Goal: Navigation & Orientation: Understand site structure

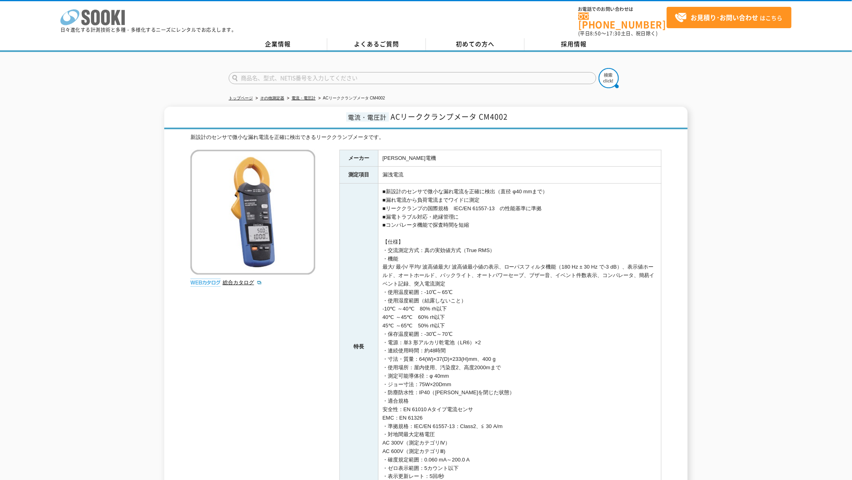
click at [109, 13] on icon at bounding box center [105, 18] width 9 height 16
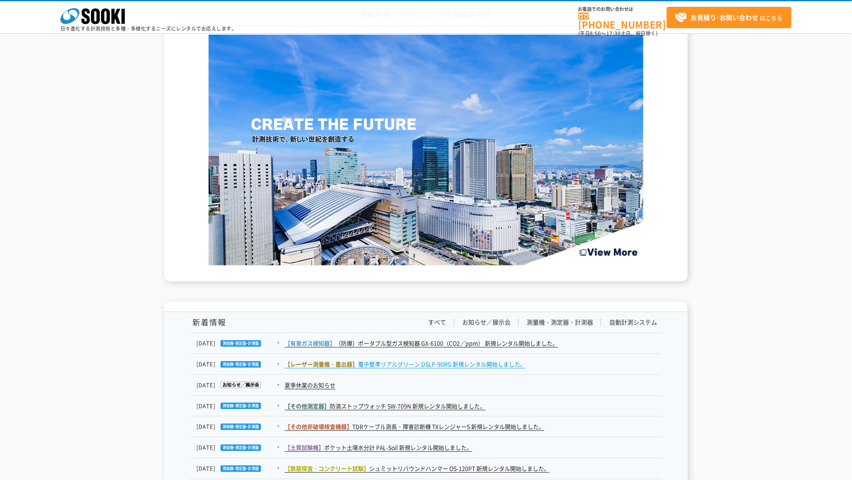
scroll to position [1344, 0]
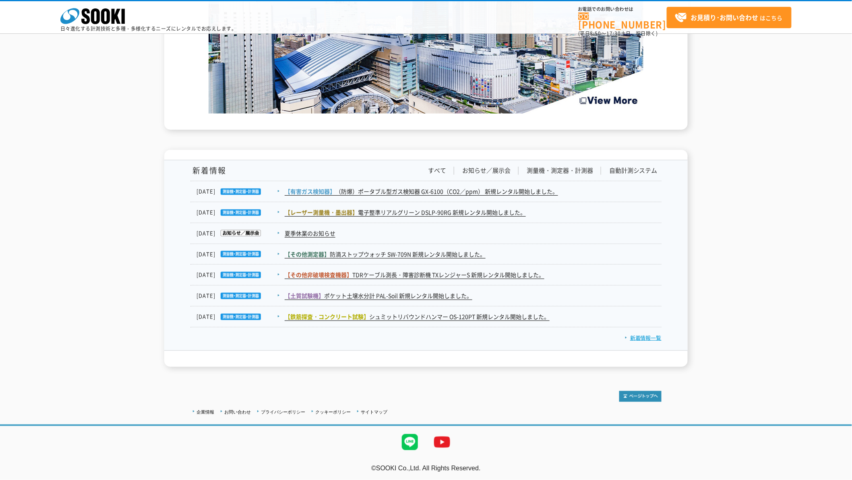
click at [640, 337] on link "新着情報一覧" at bounding box center [643, 338] width 37 height 8
